Goal: Navigation & Orientation: Find specific page/section

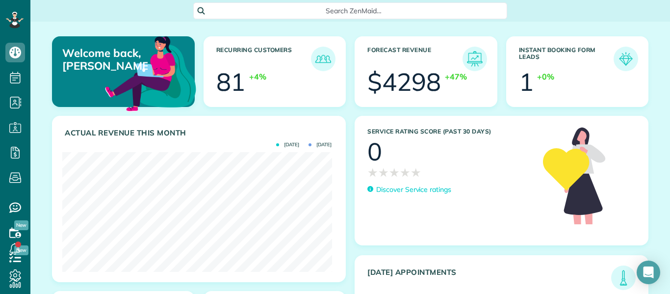
scroll to position [120, 269]
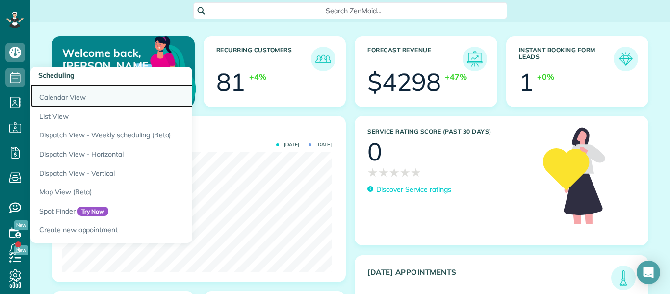
click at [55, 96] on link "Calendar View" at bounding box center [152, 95] width 245 height 23
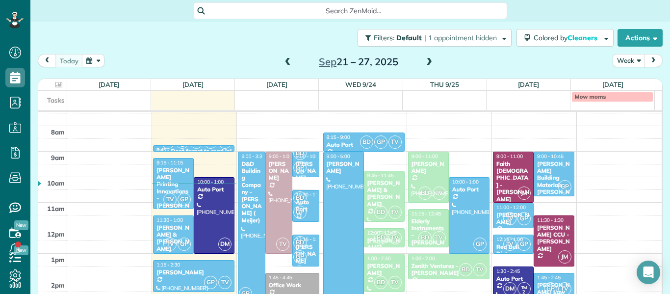
scroll to position [186, 0]
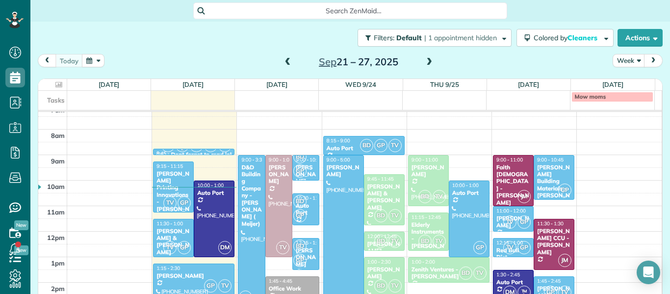
click at [285, 61] on span at bounding box center [287, 62] width 11 height 9
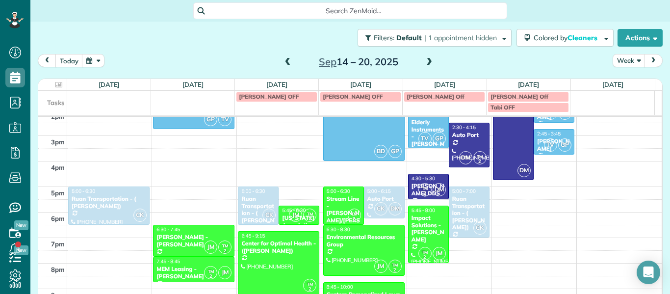
scroll to position [371, 0]
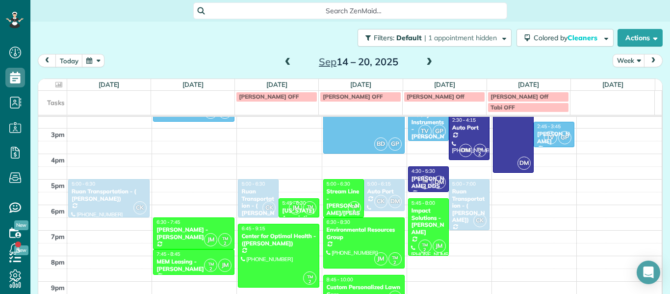
click at [428, 56] on span at bounding box center [429, 62] width 11 height 15
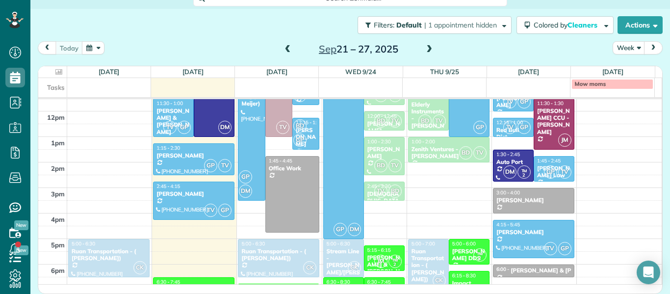
scroll to position [290, 0]
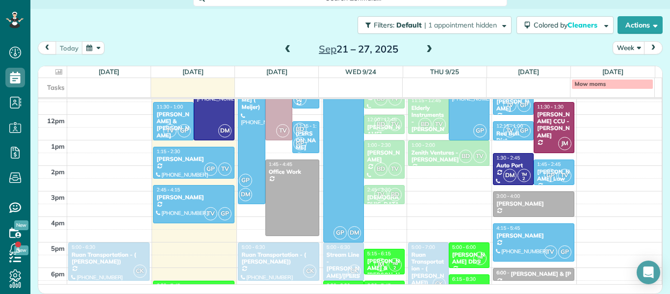
click at [284, 50] on span at bounding box center [287, 49] width 11 height 9
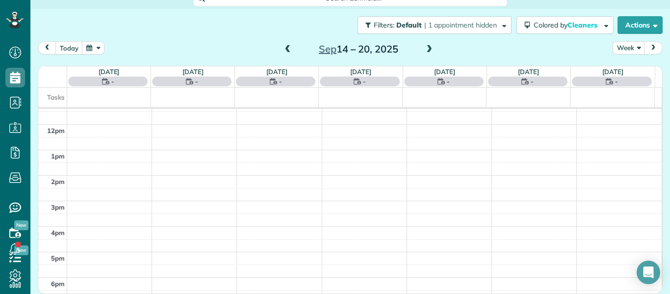
scroll to position [12, 0]
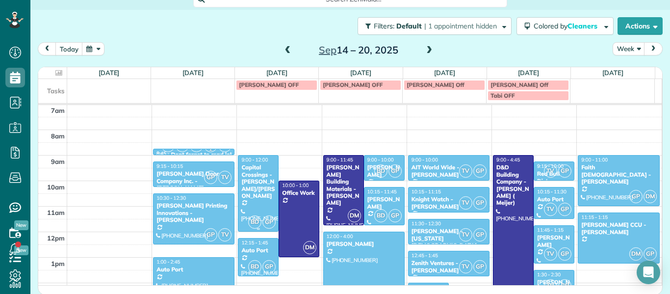
click at [260, 192] on div "Capital Crossings - [PERSON_NAME]/[PERSON_NAME]" at bounding box center [258, 181] width 35 height 35
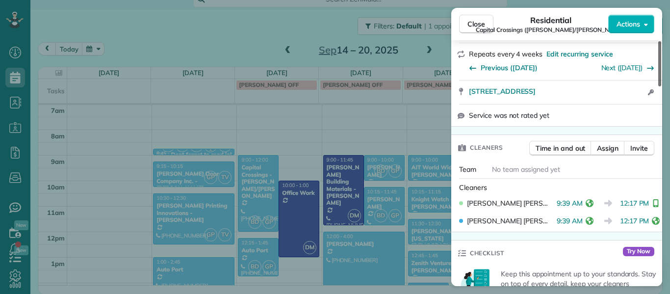
scroll to position [221, 0]
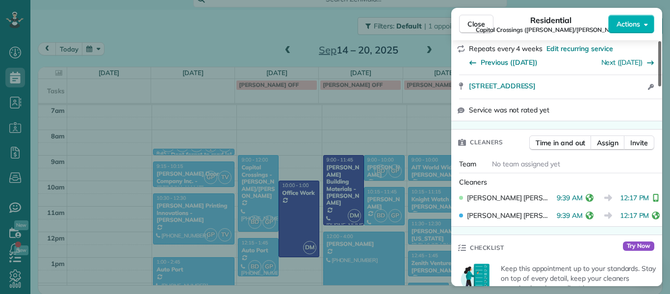
drag, startPoint x: 660, startPoint y: 76, endPoint x: 660, endPoint y: 117, distance: 40.7
click at [660, 86] on div at bounding box center [659, 63] width 3 height 45
click at [486, 29] on button "Close" at bounding box center [476, 24] width 34 height 19
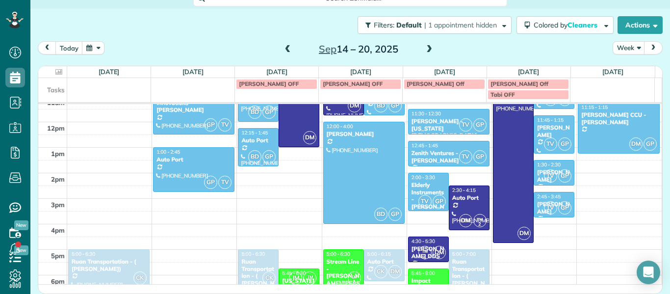
scroll to position [301, 0]
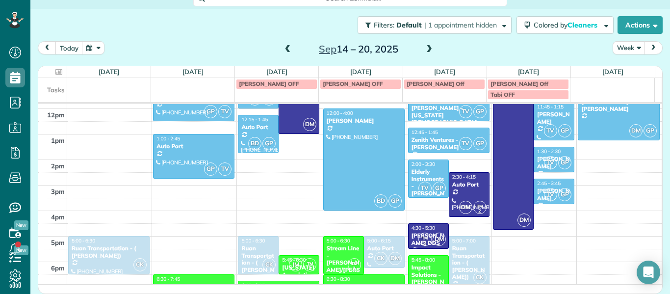
click at [424, 51] on span at bounding box center [429, 49] width 11 height 9
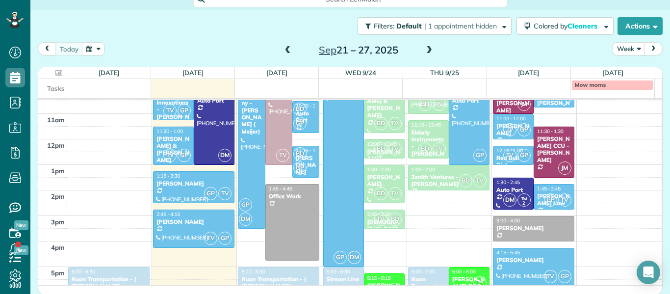
scroll to position [272, 0]
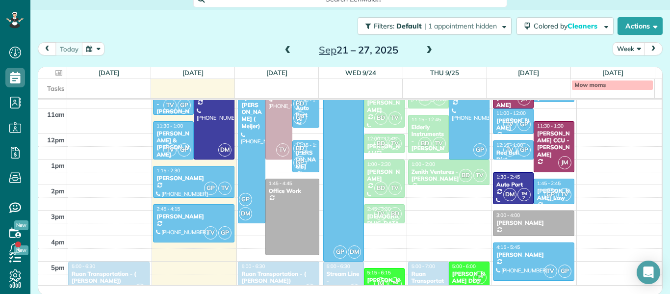
click at [388, 220] on span "BD" at bounding box center [394, 213] width 13 height 13
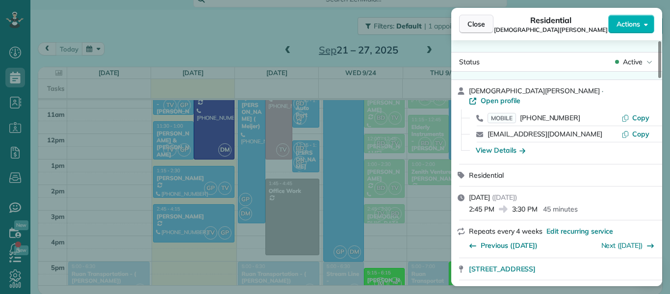
click at [476, 28] on span "Close" at bounding box center [476, 24] width 18 height 10
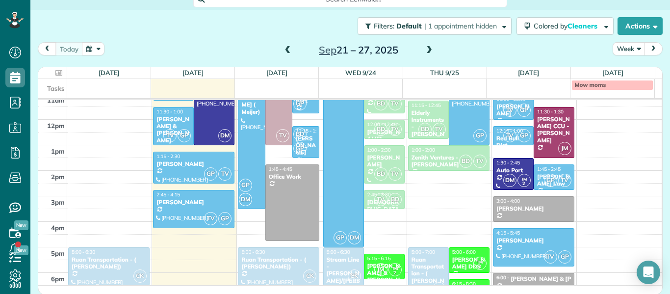
scroll to position [279, 0]
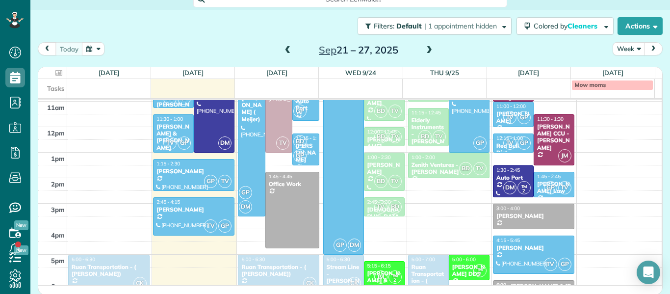
click at [427, 51] on span at bounding box center [429, 50] width 11 height 9
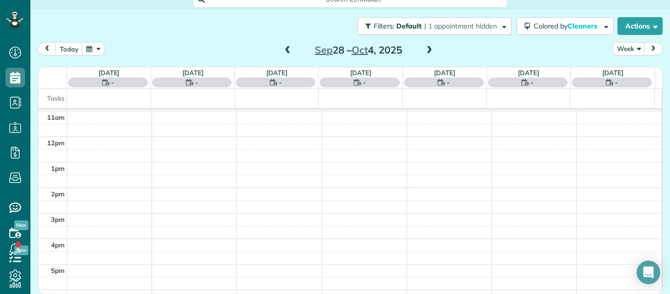
scroll to position [179, 0]
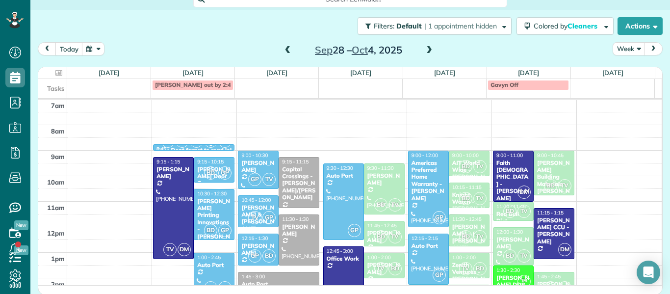
click at [285, 54] on span at bounding box center [287, 50] width 11 height 9
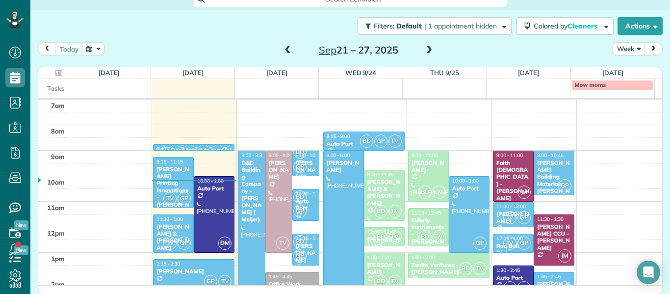
click at [285, 54] on span at bounding box center [287, 50] width 11 height 9
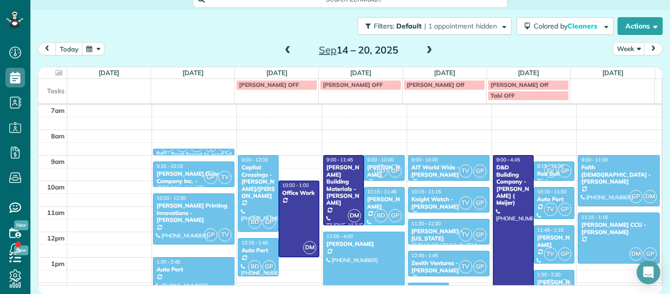
click at [285, 54] on span at bounding box center [287, 50] width 11 height 9
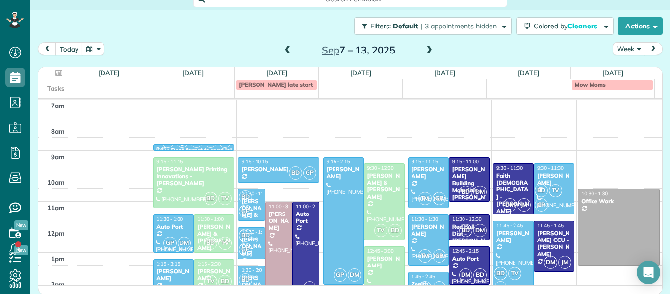
click at [285, 54] on span at bounding box center [287, 50] width 11 height 9
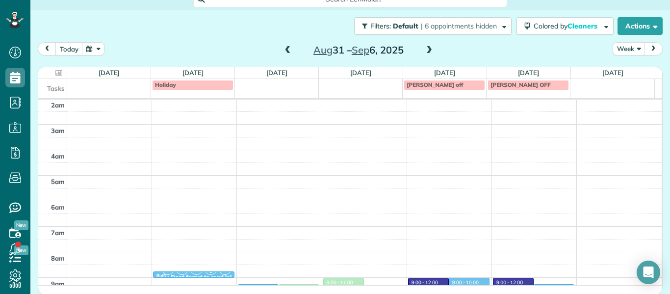
scroll to position [53, 0]
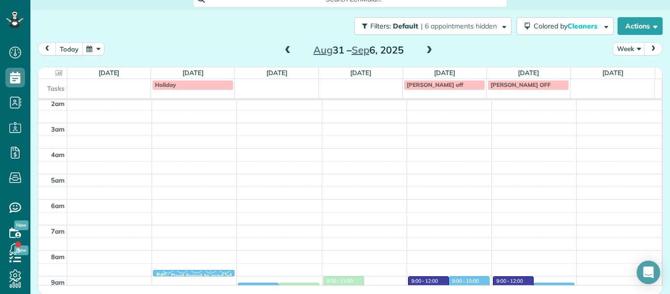
click at [66, 45] on button "today" at bounding box center [68, 48] width 27 height 13
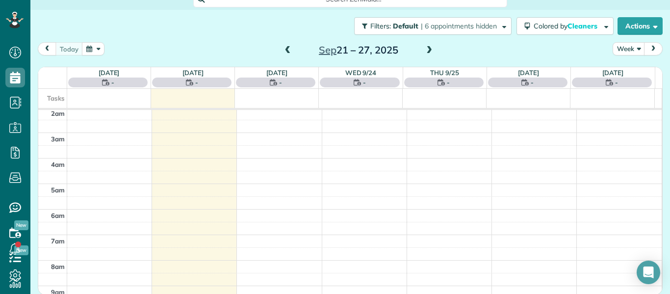
scroll to position [179, 0]
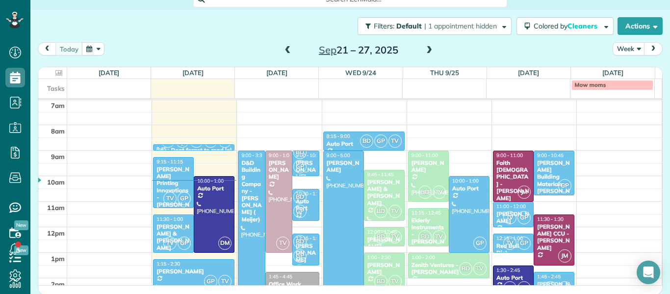
click at [429, 49] on span at bounding box center [429, 50] width 11 height 9
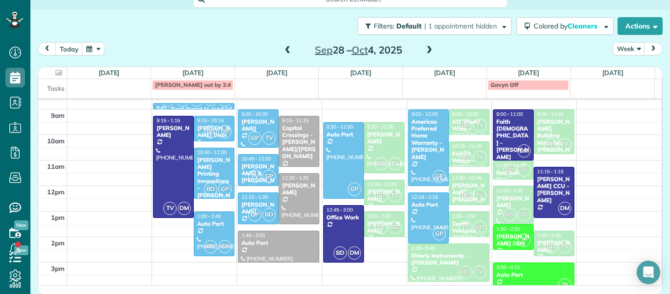
scroll to position [222, 0]
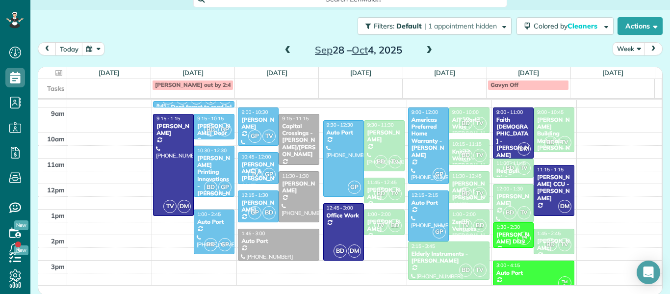
click at [285, 53] on span at bounding box center [287, 50] width 11 height 9
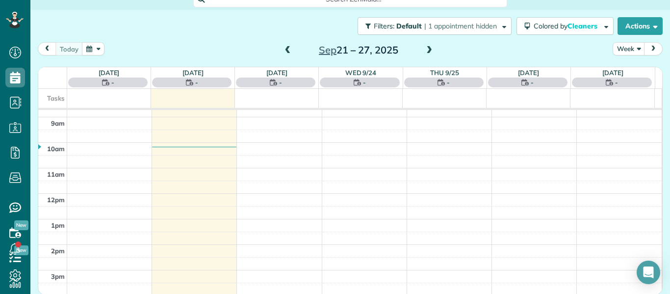
scroll to position [179, 0]
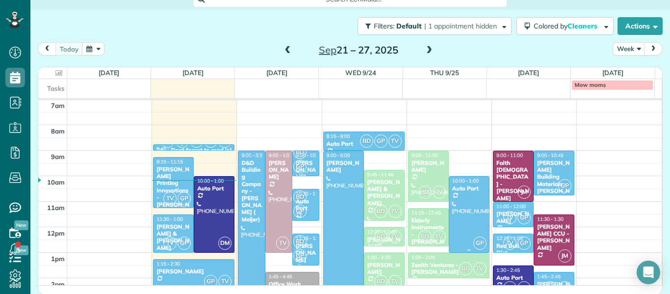
click at [473, 179] on div "10:00 - 1:00" at bounding box center [469, 181] width 35 height 6
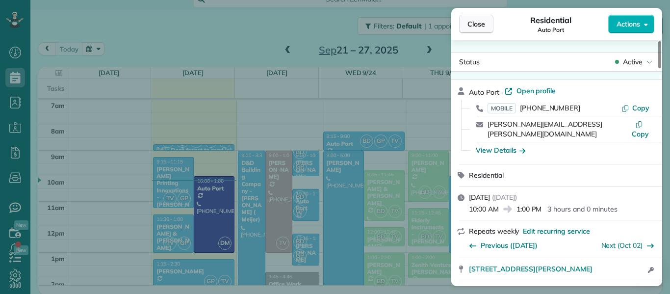
click at [483, 29] on button "Close" at bounding box center [476, 24] width 34 height 19
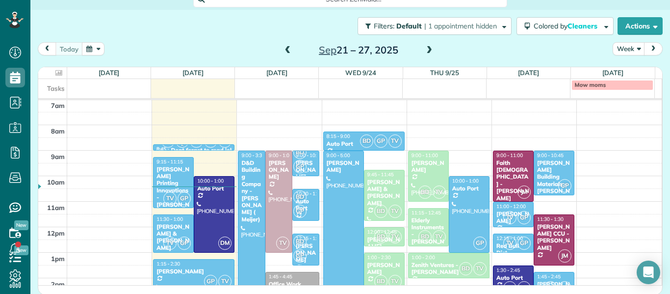
click at [287, 50] on span at bounding box center [287, 50] width 11 height 9
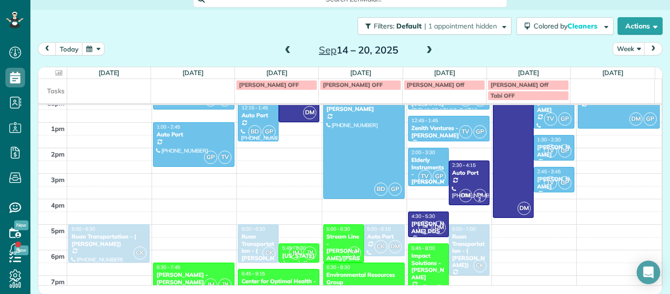
scroll to position [332, 0]
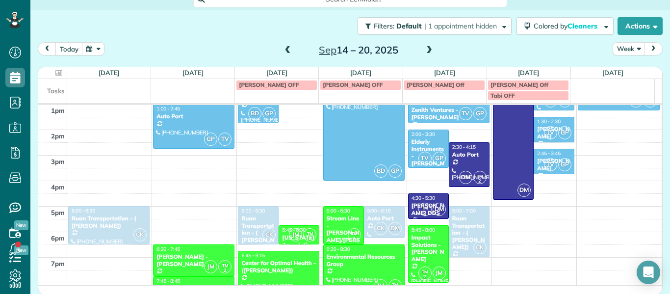
click at [282, 51] on span at bounding box center [287, 50] width 11 height 9
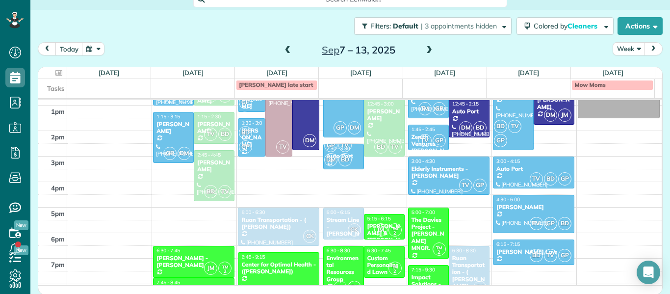
scroll to position [315, 0]
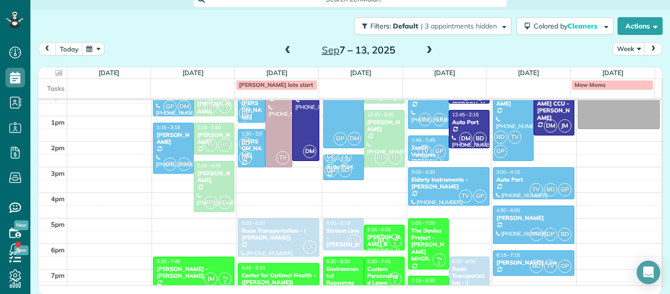
click at [425, 48] on span at bounding box center [429, 50] width 11 height 9
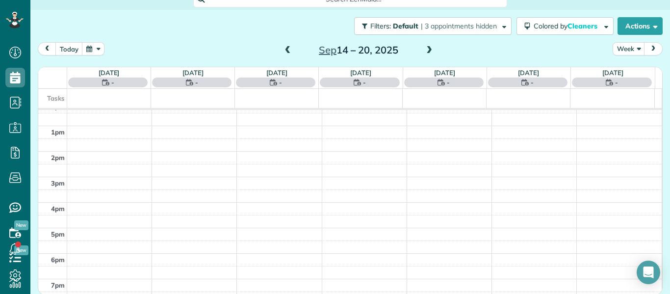
scroll to position [179, 0]
click at [425, 48] on span at bounding box center [429, 50] width 11 height 9
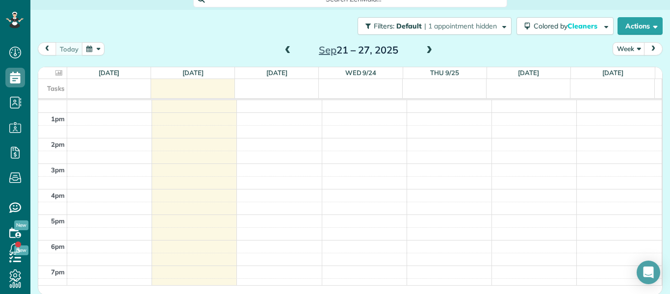
scroll to position [321, 0]
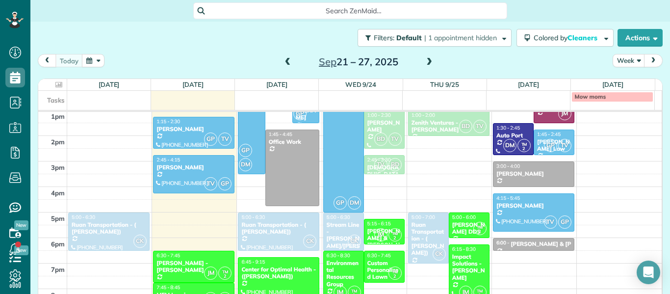
scroll to position [335, 0]
